Goal: Task Accomplishment & Management: Use online tool/utility

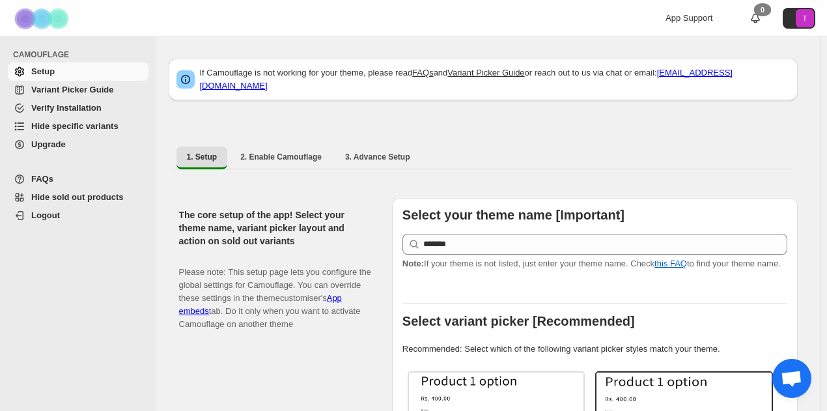
click at [96, 130] on span "Hide specific variants" at bounding box center [74, 126] width 87 height 10
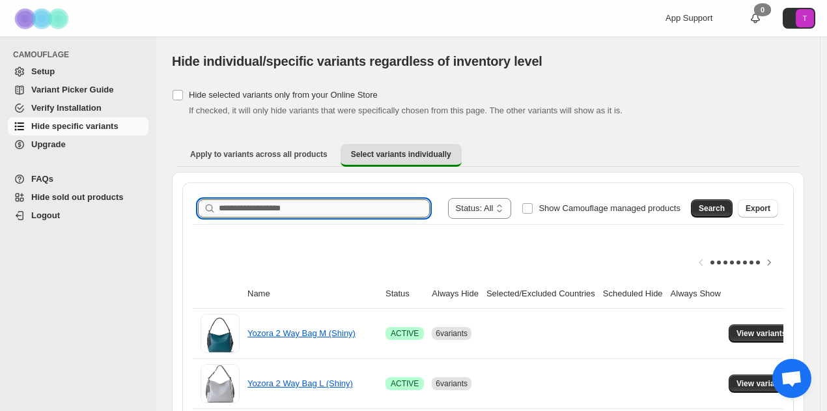
click at [250, 214] on input "Search product name" at bounding box center [324, 208] width 211 height 18
type input "**********"
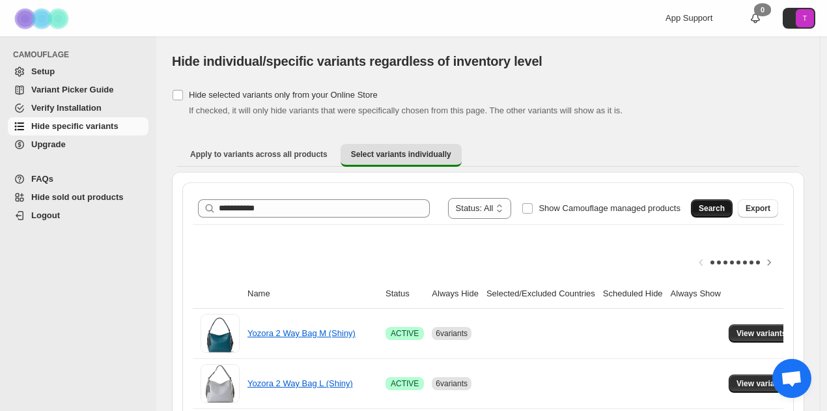
click at [715, 203] on span "Search" at bounding box center [712, 208] width 26 height 10
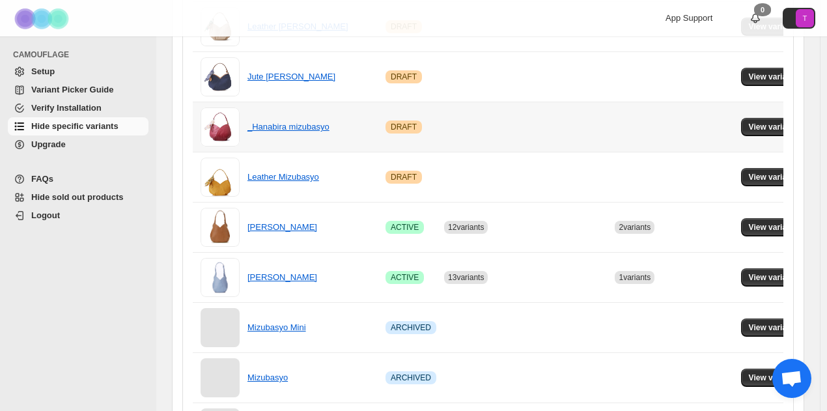
scroll to position [326, 0]
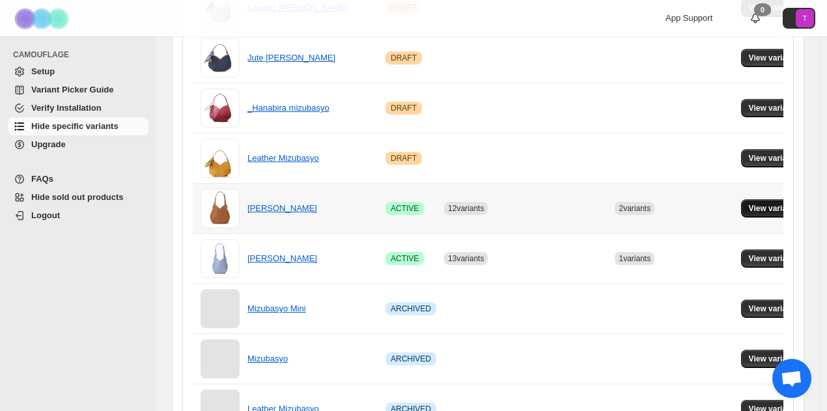
click at [771, 209] on span "View variants" at bounding box center [774, 208] width 50 height 10
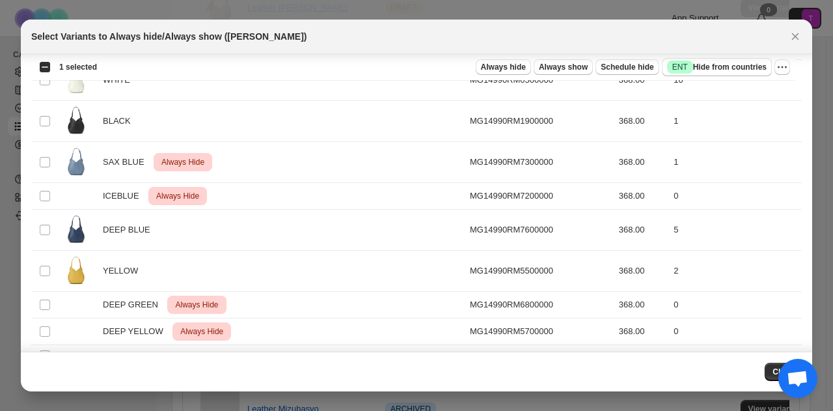
scroll to position [241, 0]
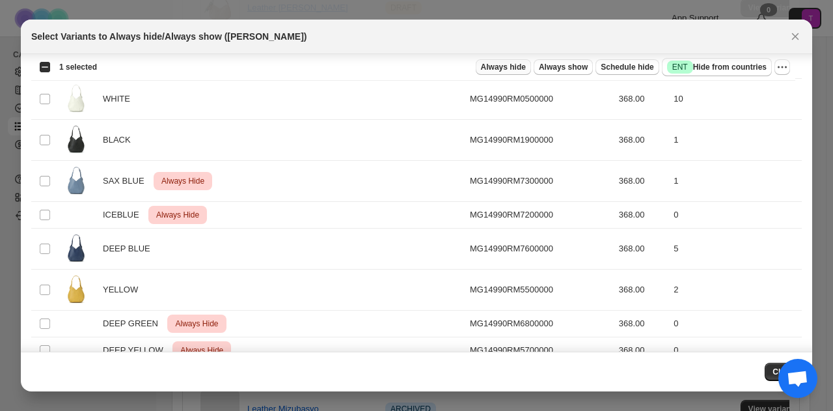
click at [504, 70] on span "Always hide" at bounding box center [503, 67] width 45 height 10
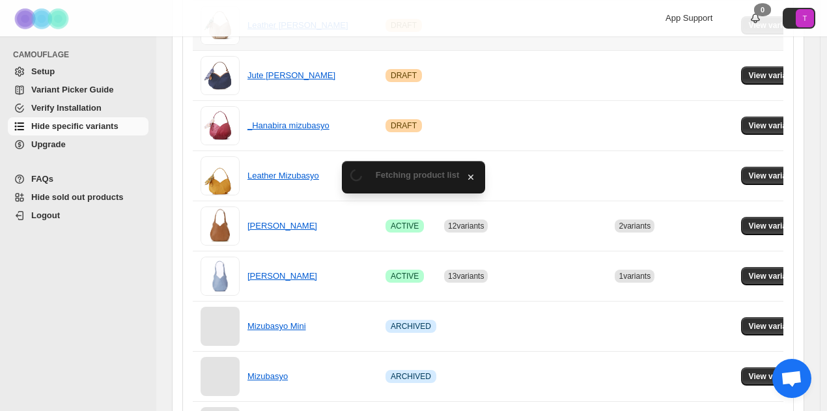
scroll to position [326, 0]
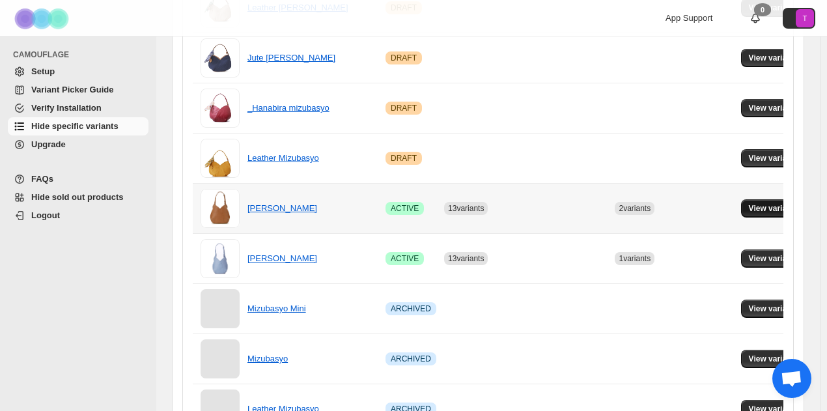
click at [778, 208] on span "View variants" at bounding box center [774, 208] width 50 height 10
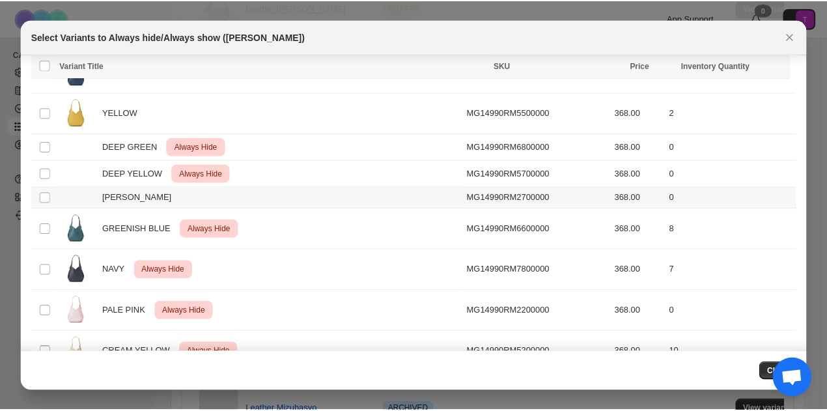
scroll to position [479, 0]
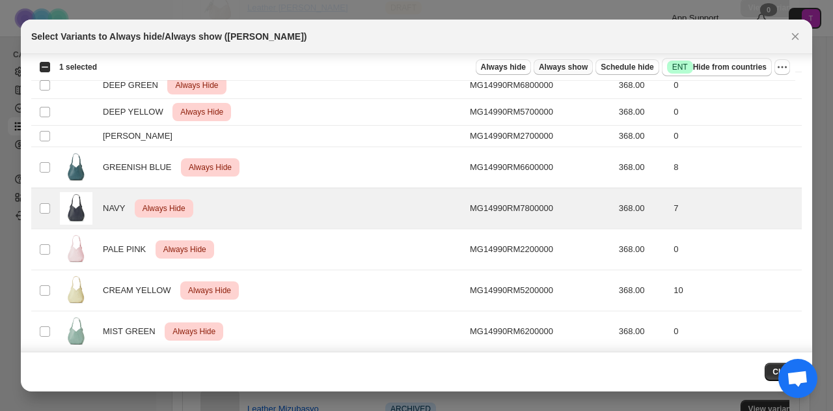
click at [558, 63] on span "Always show" at bounding box center [563, 67] width 49 height 10
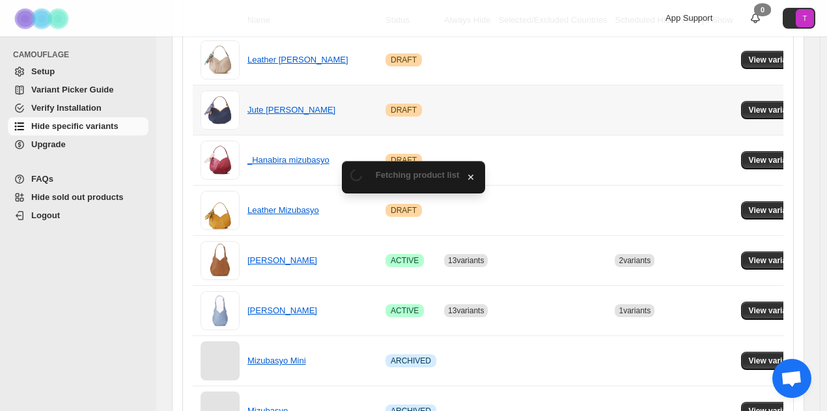
scroll to position [326, 0]
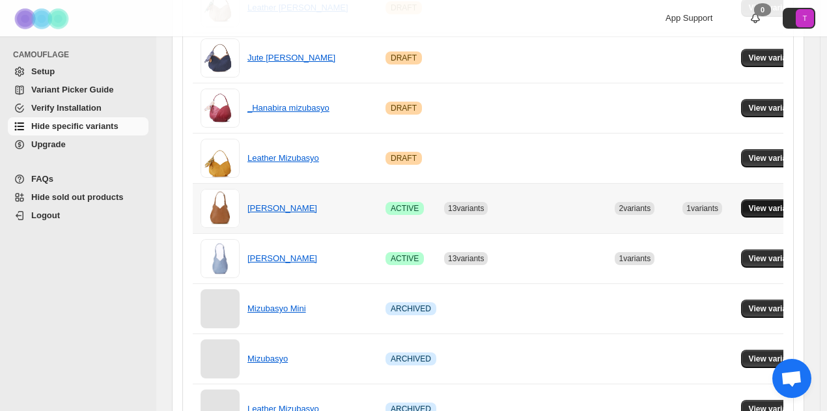
click at [772, 205] on span "View variants" at bounding box center [774, 208] width 50 height 10
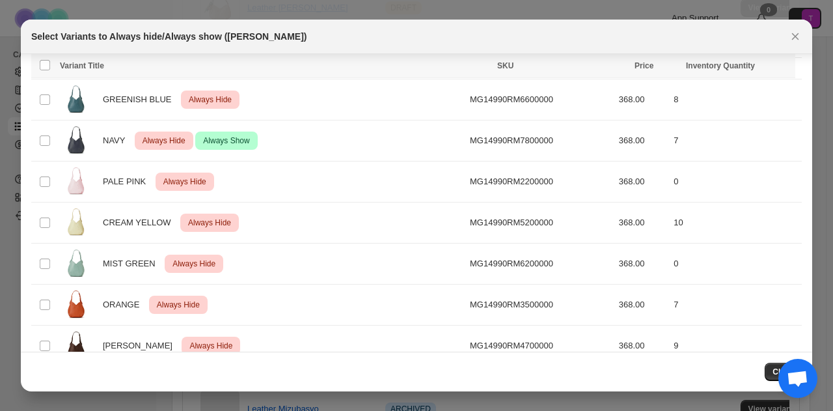
scroll to position [566, 0]
